Goal: Information Seeking & Learning: Learn about a topic

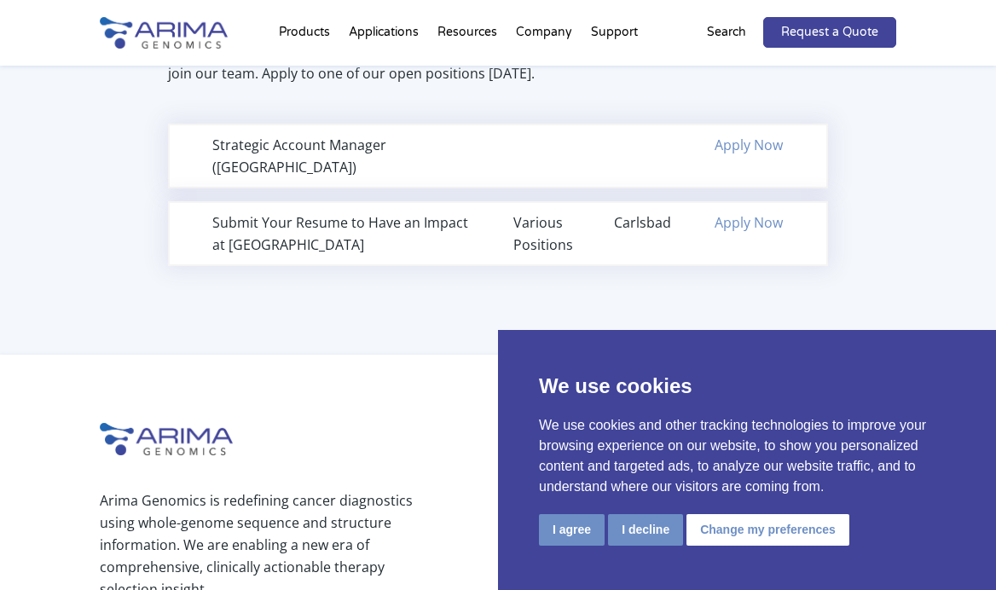
scroll to position [1255, 0]
click at [333, 148] on div "Strategic Account Manager ([GEOGRAPHIC_DATA])" at bounding box center [347, 157] width 270 height 44
click at [275, 153] on div "Strategic Account Manager ([GEOGRAPHIC_DATA])" at bounding box center [347, 157] width 270 height 44
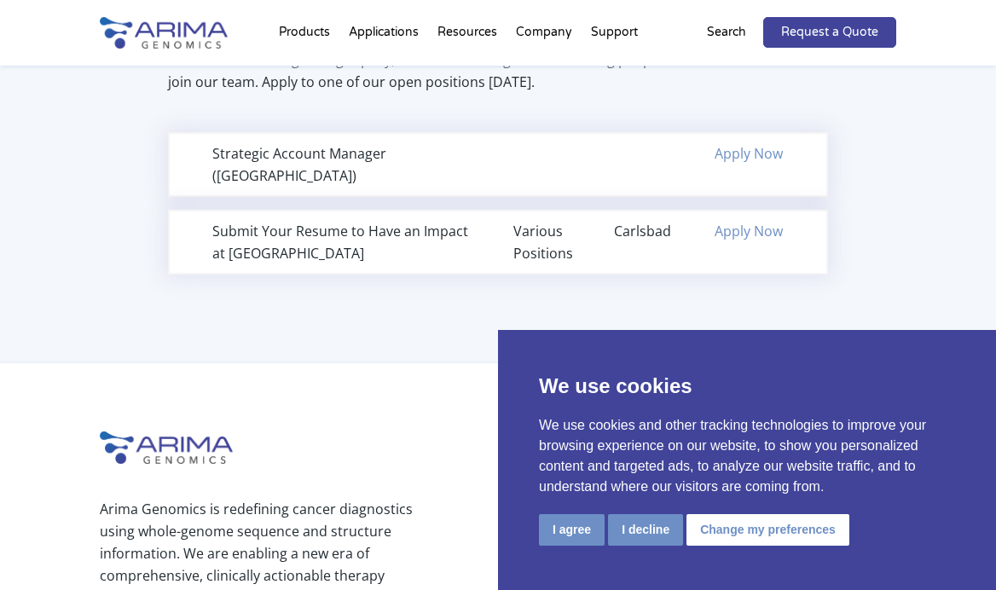
scroll to position [1251, 0]
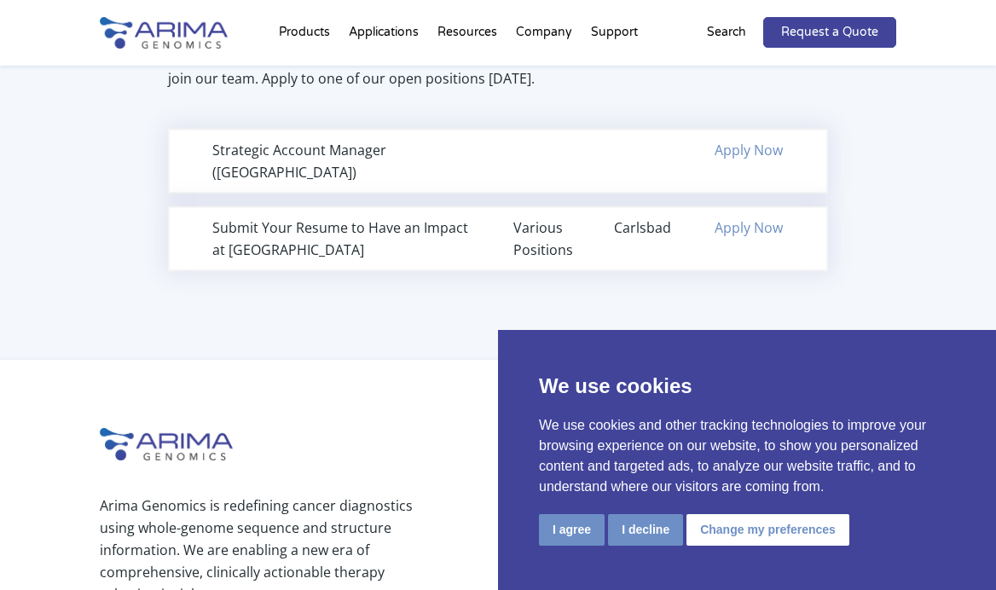
click at [418, 148] on div "Strategic Account Manager ([GEOGRAPHIC_DATA])" at bounding box center [347, 161] width 270 height 44
click at [341, 159] on div "Strategic Account Manager ([GEOGRAPHIC_DATA])" at bounding box center [347, 161] width 270 height 44
click at [566, 533] on button "I agree" at bounding box center [572, 530] width 66 height 32
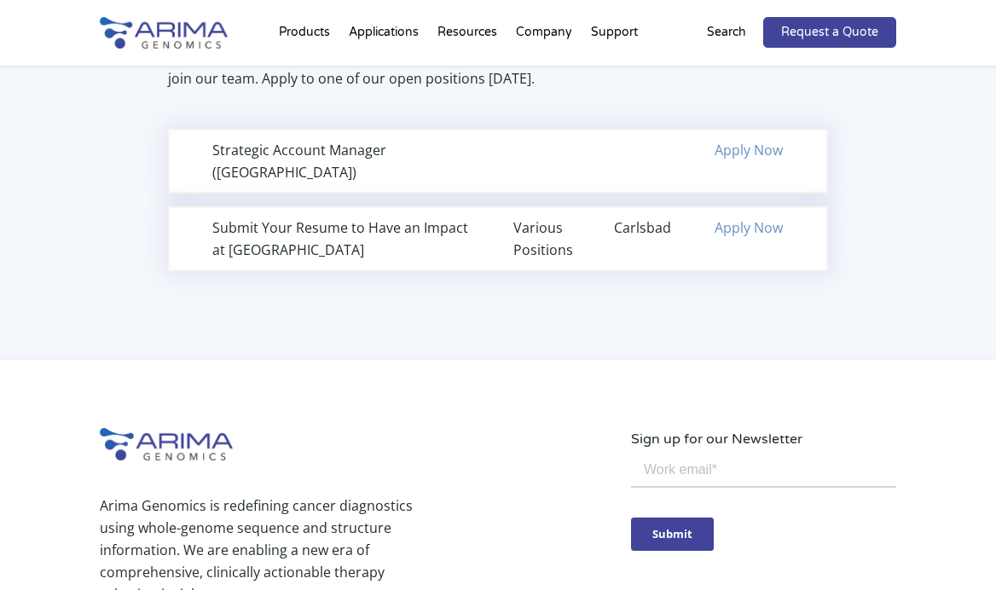
click at [420, 146] on div "Strategic Account Manager ([GEOGRAPHIC_DATA])" at bounding box center [347, 161] width 270 height 44
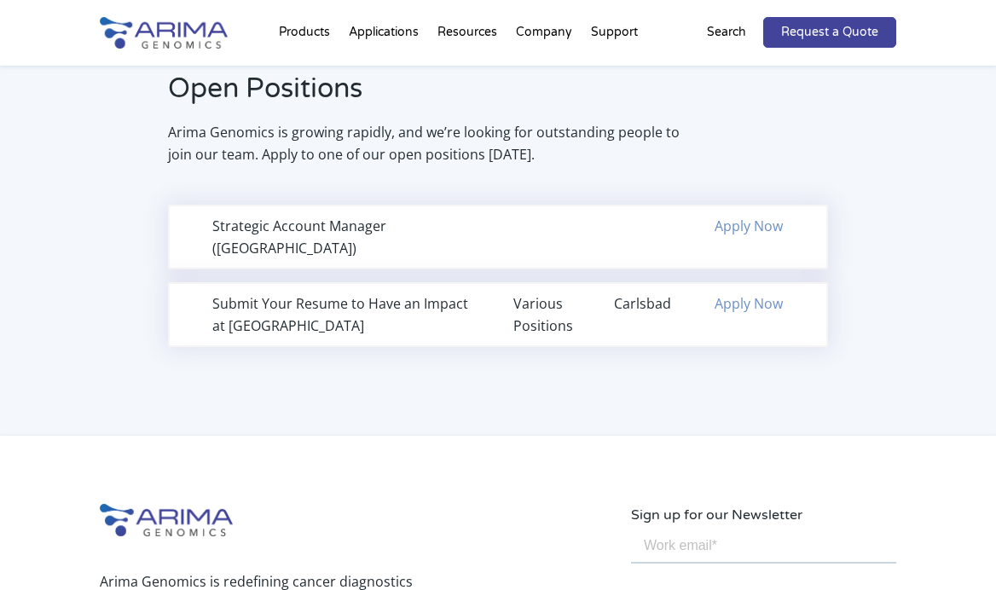
scroll to position [1168, 0]
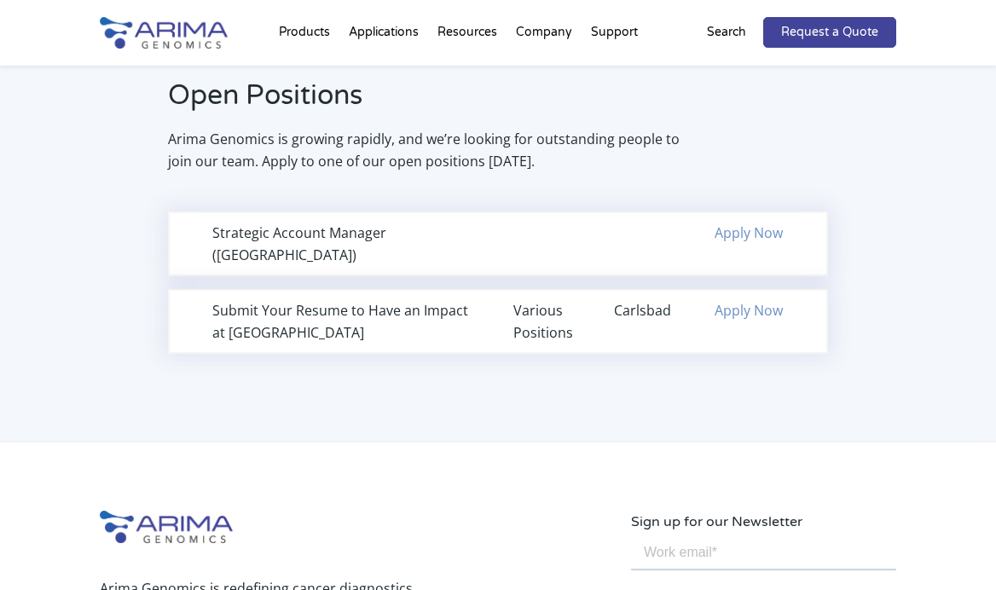
click at [239, 249] on div "Strategic Account Manager ([GEOGRAPHIC_DATA])" at bounding box center [347, 244] width 270 height 44
click at [304, 149] on p "Arima Genomics is growing rapidly, and we’re looking for outstanding people to …" at bounding box center [427, 150] width 518 height 44
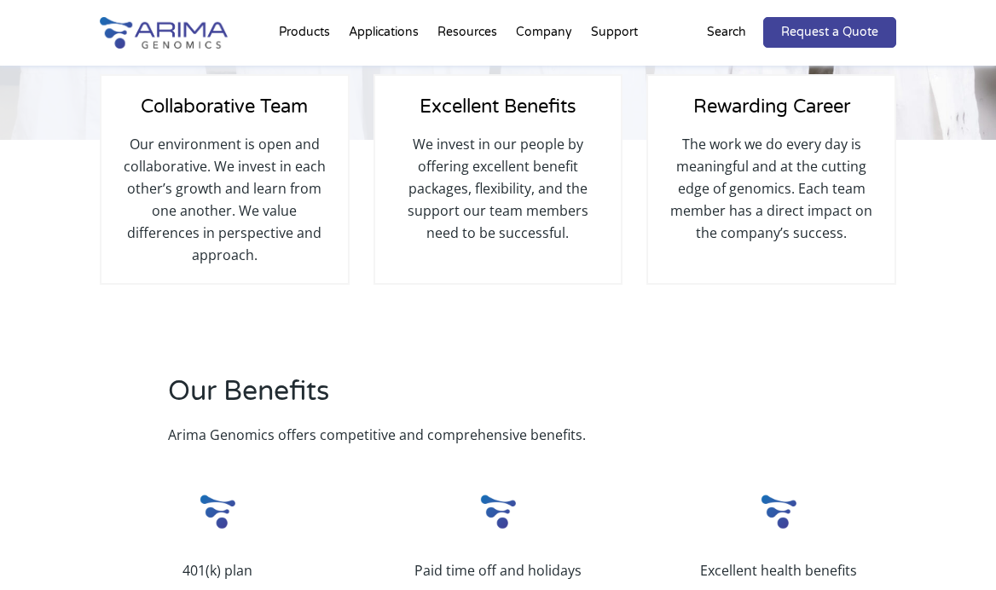
scroll to position [0, 0]
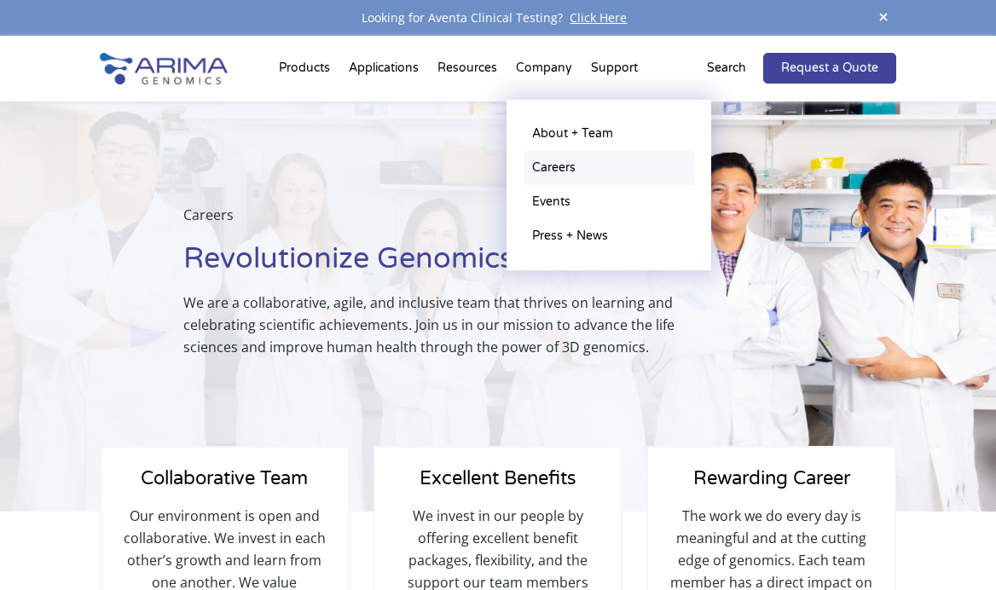
click at [556, 171] on link "Careers" at bounding box center [608, 168] width 171 height 34
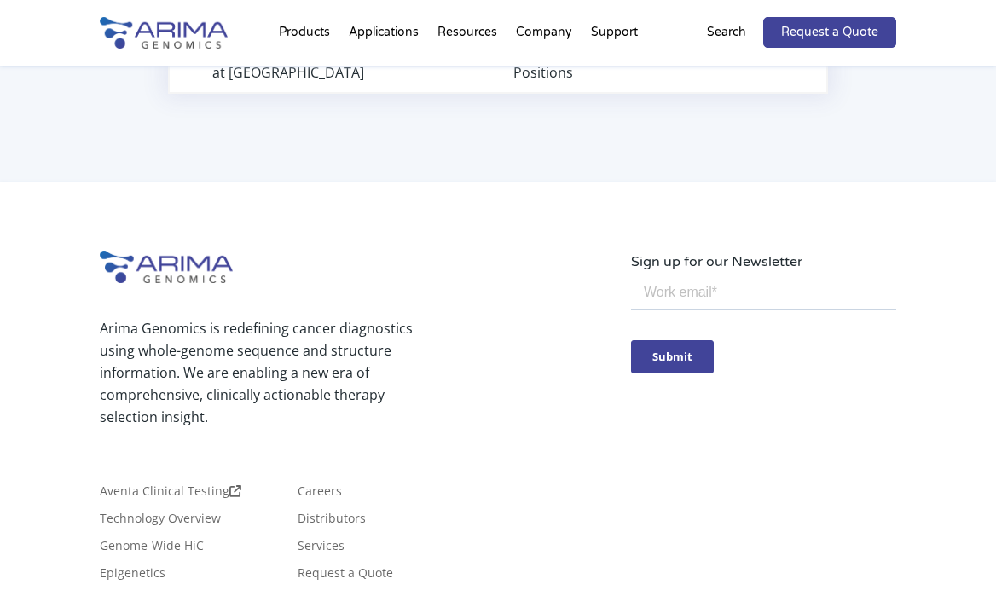
scroll to position [1390, 0]
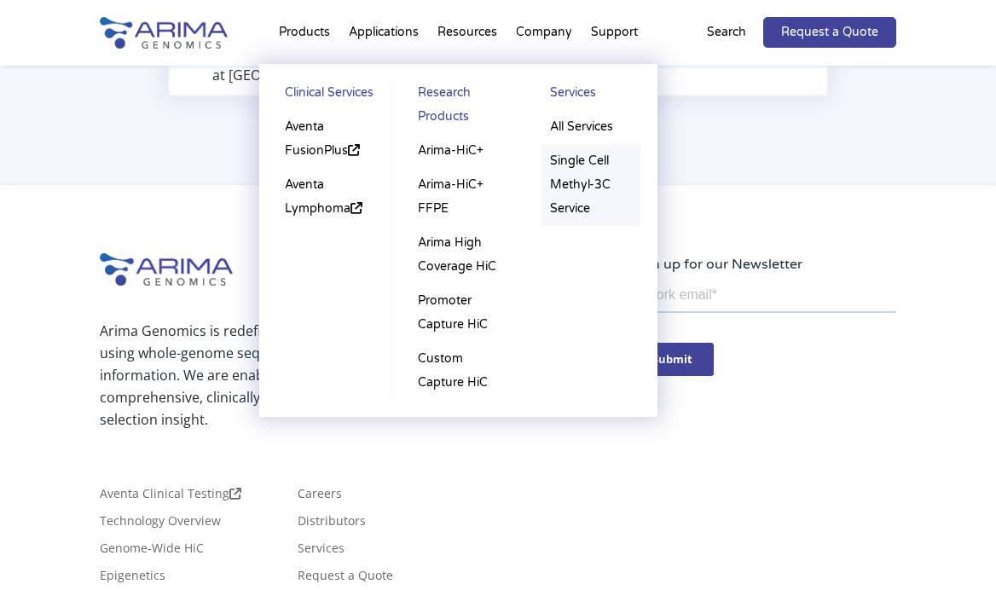
click at [575, 173] on link "Single Cell Methyl-3C Service" at bounding box center [590, 185] width 99 height 82
